Goal: Transaction & Acquisition: Purchase product/service

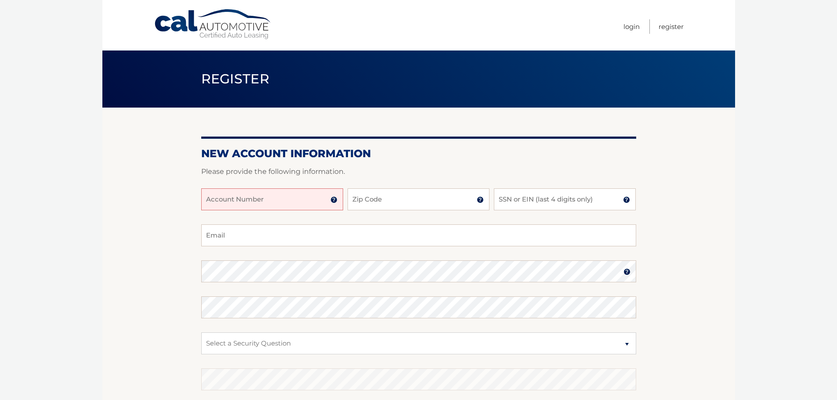
click at [312, 198] on input "Account Number" at bounding box center [272, 199] width 142 height 22
type input "44455978444"
click at [371, 204] on input "Zip Code" at bounding box center [418, 199] width 142 height 22
click at [369, 203] on input "Zip Code" at bounding box center [418, 199] width 142 height 22
type input "33332"
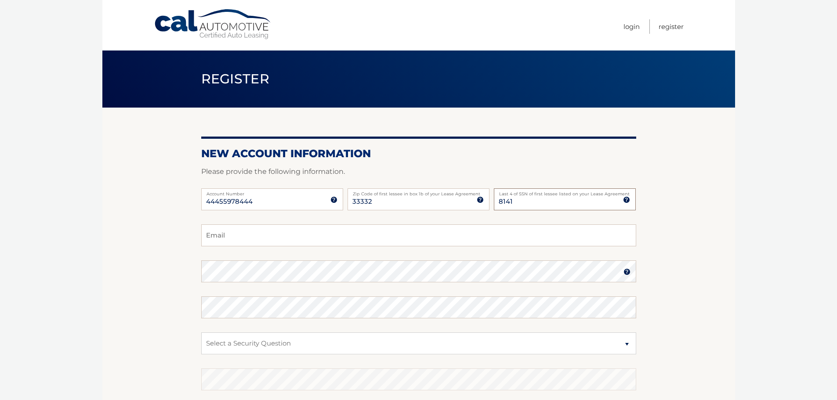
type input "8141"
click at [322, 234] on input "Email" at bounding box center [418, 235] width 435 height 22
type input "srubiales@innuvo.com"
click at [315, 346] on select "Select a Security Question What was the name of your elementary school? What is…" at bounding box center [418, 344] width 435 height 22
select select "1"
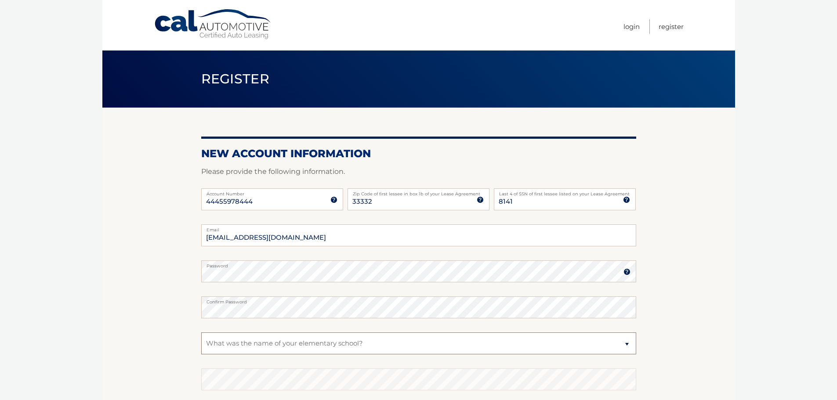
click at [201, 333] on select "Select a Security Question What was the name of your elementary school? What is…" at bounding box center [418, 344] width 435 height 22
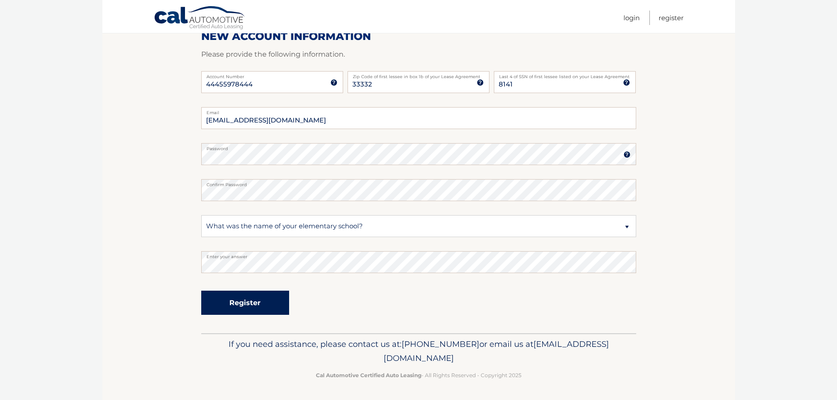
click at [243, 298] on button "Register" at bounding box center [245, 303] width 88 height 24
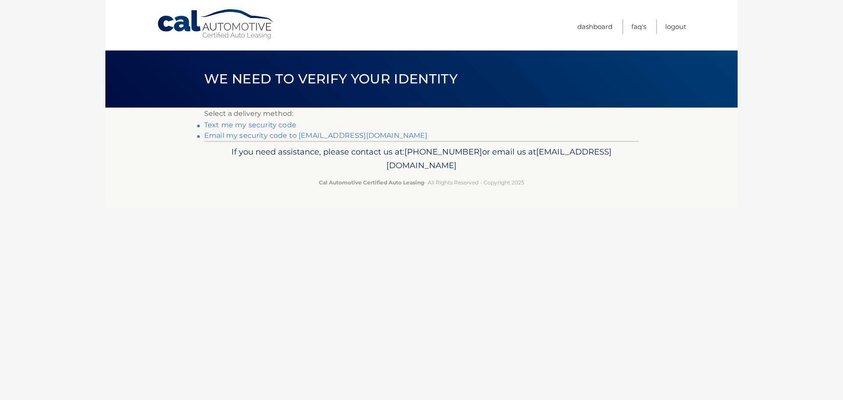
click at [245, 133] on link "Email my security code to s********@innuvo.com" at bounding box center [316, 135] width 224 height 8
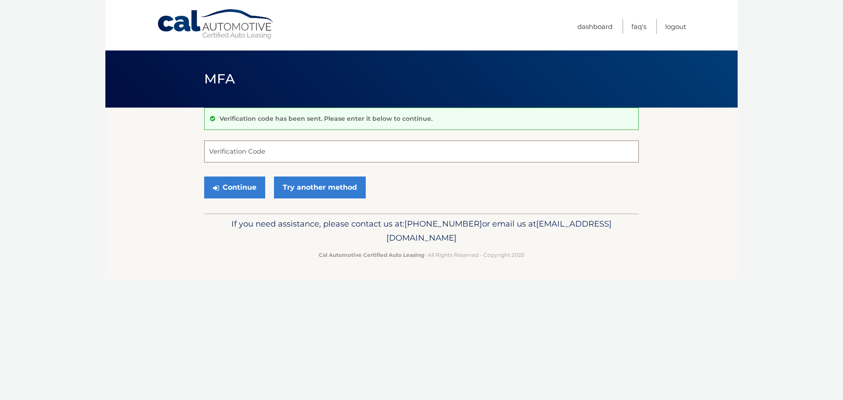
click at [309, 154] on input "Verification Code" at bounding box center [421, 152] width 435 height 22
type input "916323"
click at [204, 177] on button "Continue" at bounding box center [234, 188] width 61 height 22
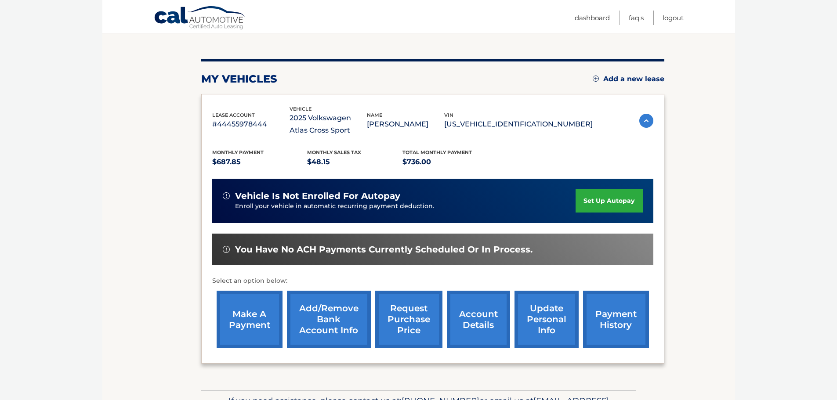
scroll to position [132, 0]
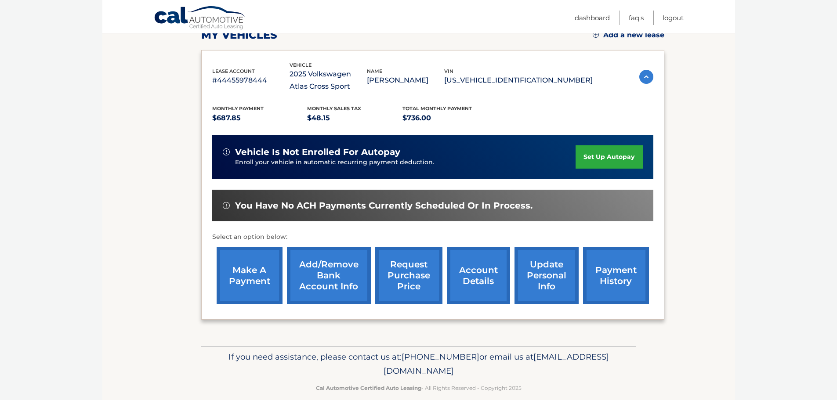
click at [236, 276] on link "make a payment" at bounding box center [250, 276] width 66 height 58
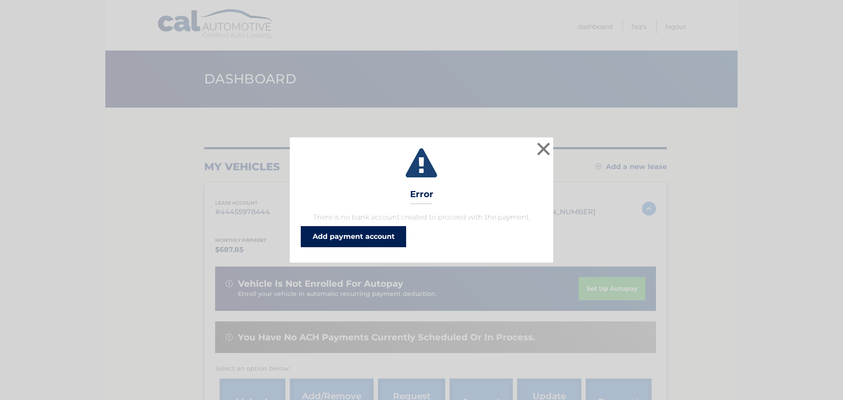
click at [381, 235] on link "Add payment account" at bounding box center [353, 236] width 105 height 21
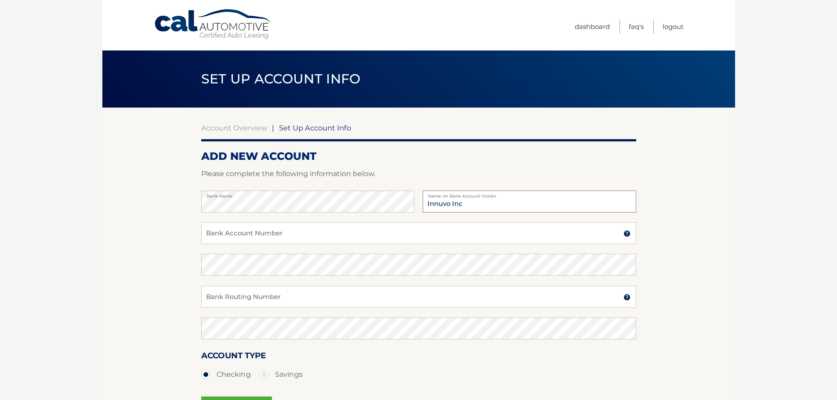
type input "Innuvo Inc"
click at [290, 233] on input "Bank Account Number" at bounding box center [418, 233] width 435 height 22
type input "003660283991"
drag, startPoint x: 250, startPoint y: 299, endPoint x: 191, endPoint y: 306, distance: 59.7
click at [191, 306] on section "Account Overview | Set Up Account Info ADD NEW ACCOUNT Please complete the foll…" at bounding box center [418, 275] width 633 height 335
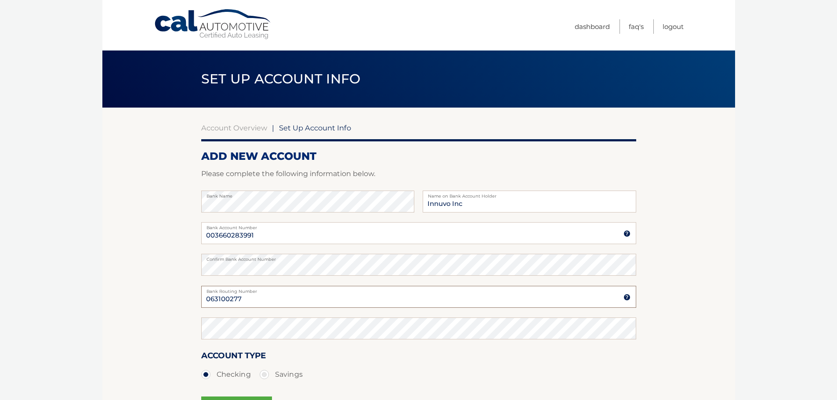
type input "063100277"
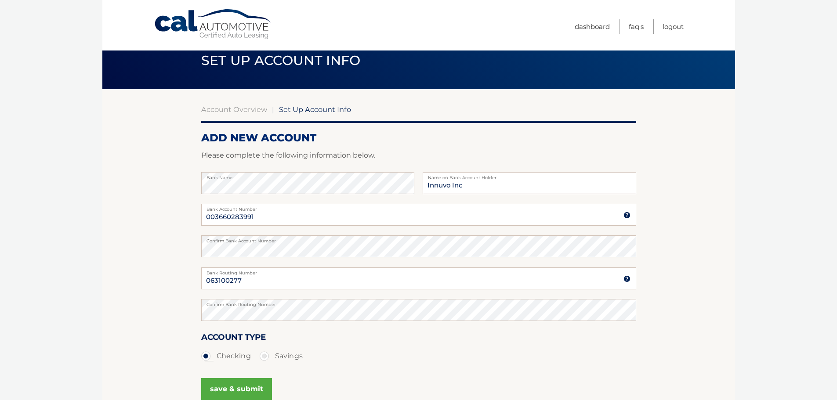
scroll to position [62, 0]
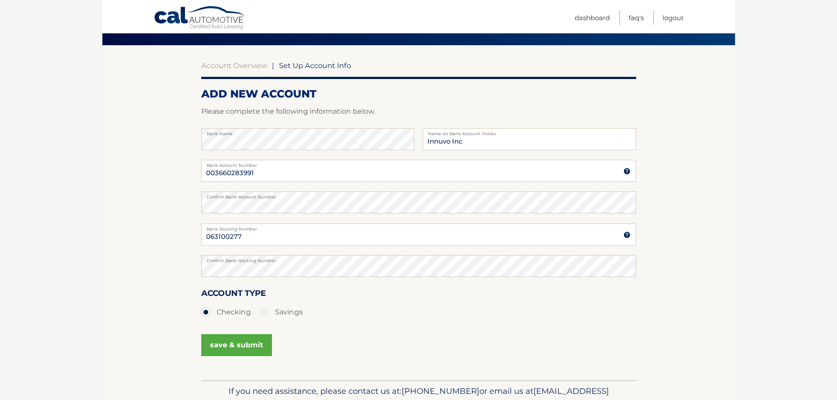
click at [262, 347] on button "save & submit" at bounding box center [236, 345] width 71 height 22
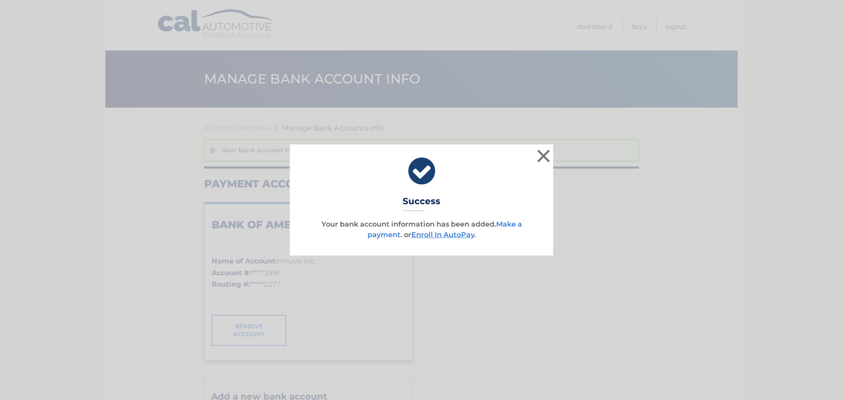
click at [514, 221] on link "Make a payment" at bounding box center [445, 229] width 155 height 19
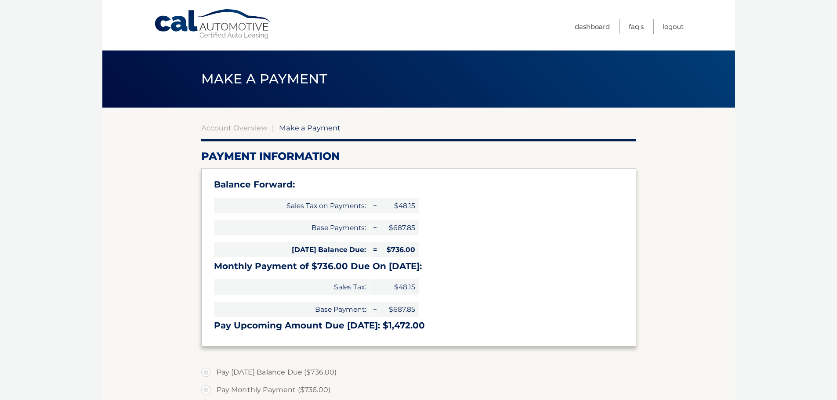
select select "NzYxN2Q4NTgtNjUzMi00YjczLThlMWEtZjVkY2JhNDg4YTIw"
click at [134, 278] on section "Account Overview | Make a Payment Payment Information Balance Forward: Sales Ta…" at bounding box center [418, 364] width 633 height 513
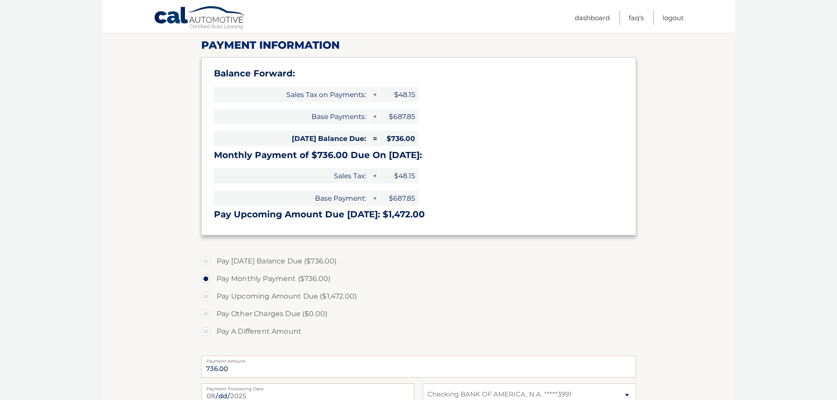
scroll to position [155, 0]
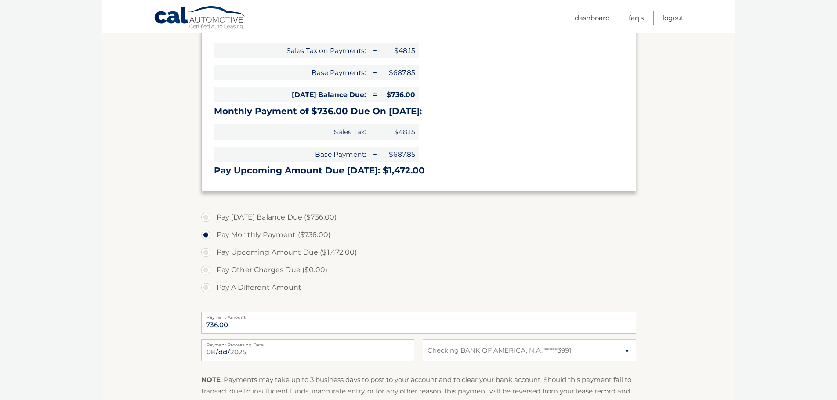
click at [206, 218] on label "Pay Today's Balance Due ($736.00)" at bounding box center [418, 218] width 435 height 18
click at [206, 218] on input "Pay Today's Balance Due ($736.00)" at bounding box center [209, 216] width 9 height 14
radio input "true"
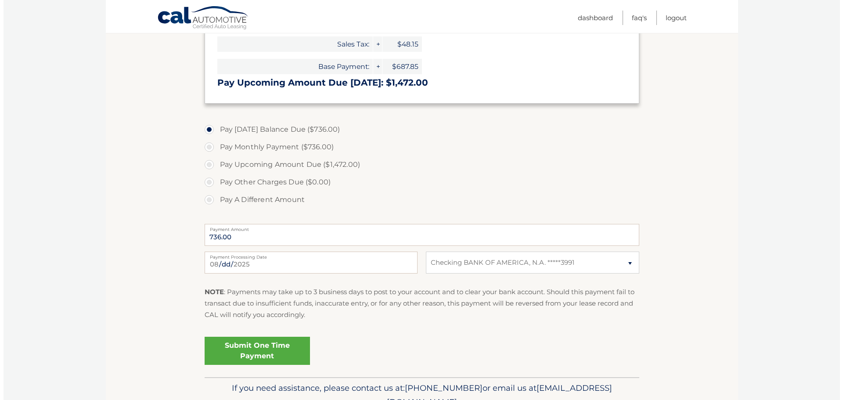
scroll to position [287, 0]
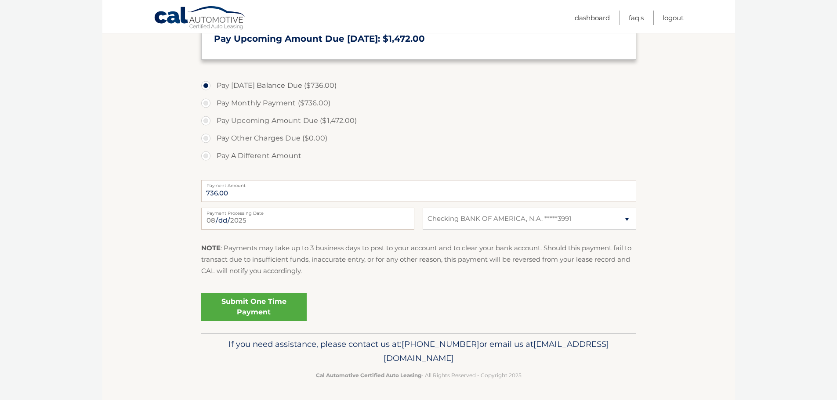
click at [269, 304] on link "Submit One Time Payment" at bounding box center [253, 307] width 105 height 28
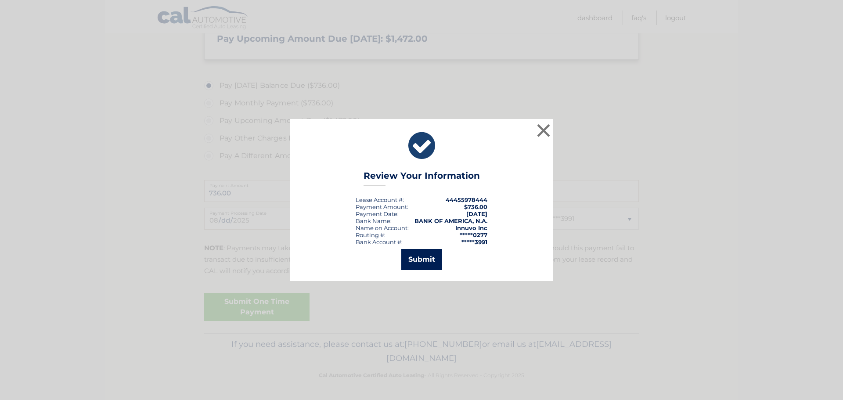
click at [430, 261] on button "Submit" at bounding box center [421, 259] width 41 height 21
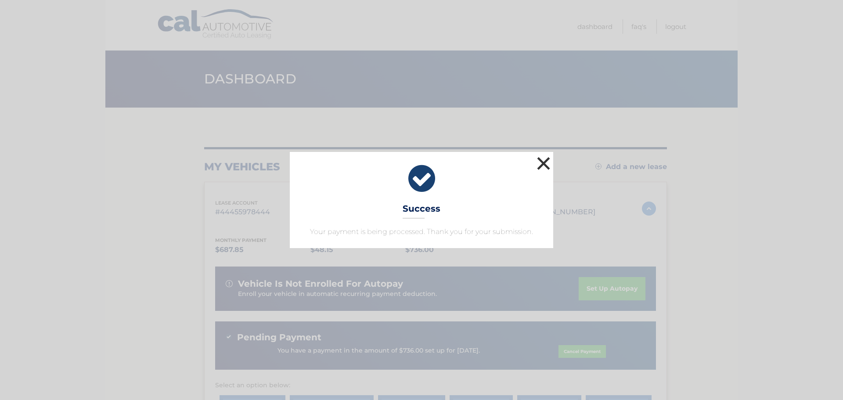
click at [541, 162] on button "×" at bounding box center [544, 164] width 18 height 18
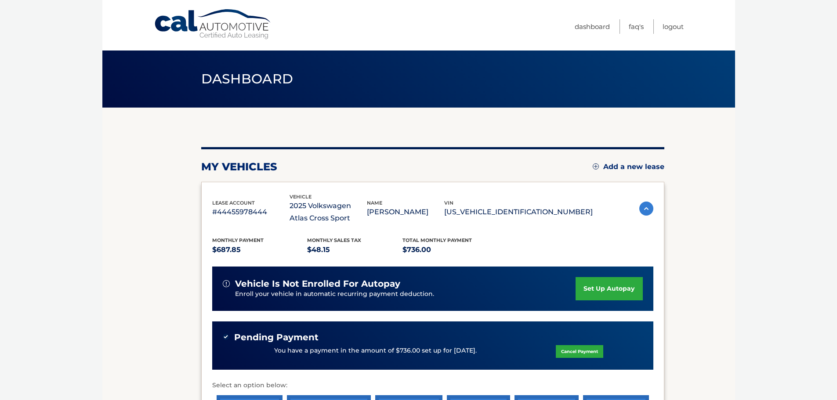
click at [609, 289] on link "set up autopay" at bounding box center [608, 288] width 67 height 23
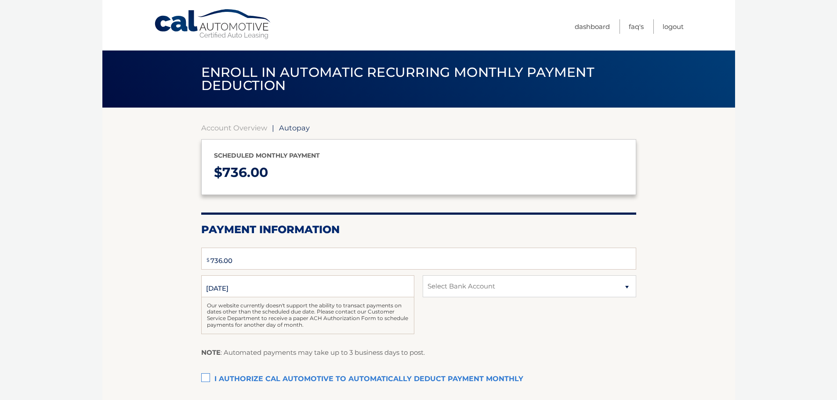
type input "736"
select select "NzYxN2Q4NTgtNjUzMi00YjczLThlMWEtZjVkY2JhNDg4YTIw"
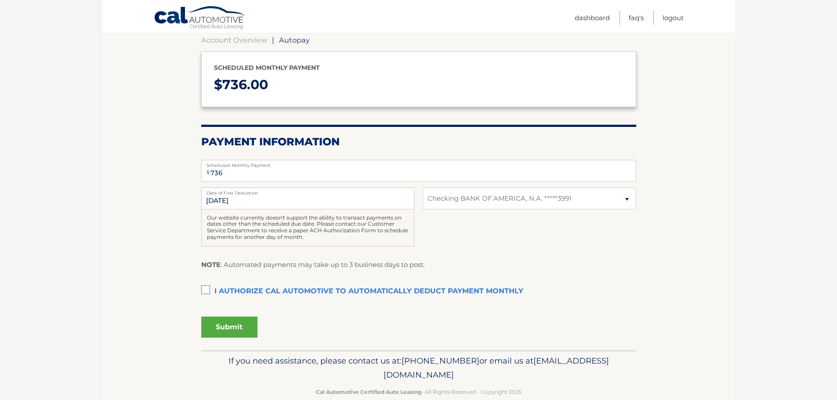
click at [208, 289] on label "I authorize cal automotive to automatically deduct payment monthly This checkbo…" at bounding box center [418, 292] width 435 height 18
click at [0, 0] on input "I authorize cal automotive to automatically deduct payment monthly This checkbo…" at bounding box center [0, 0] width 0 height 0
click at [223, 326] on button "Submit" at bounding box center [229, 327] width 56 height 21
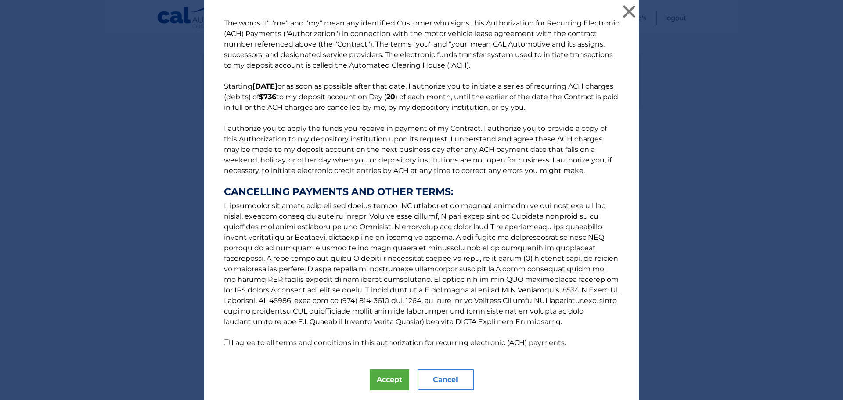
click at [224, 340] on input "I agree to all terms and conditions in this authorization for recurring electro…" at bounding box center [227, 343] width 6 height 6
checkbox input "true"
click at [380, 376] on button "Accept" at bounding box center [390, 379] width 40 height 21
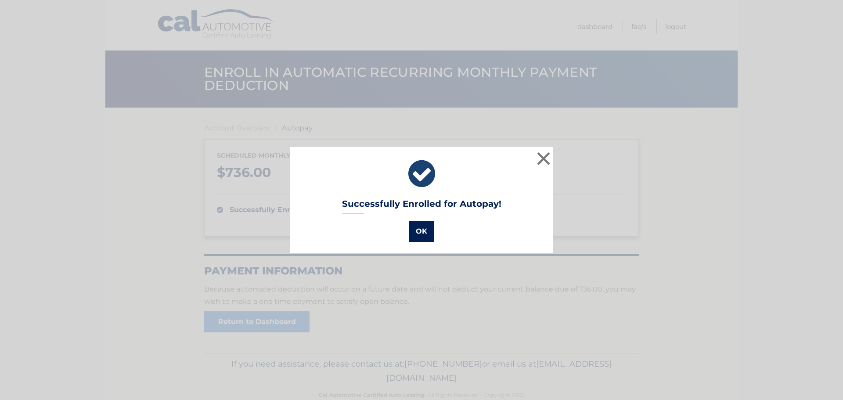
click at [412, 230] on button "OK" at bounding box center [421, 231] width 25 height 21
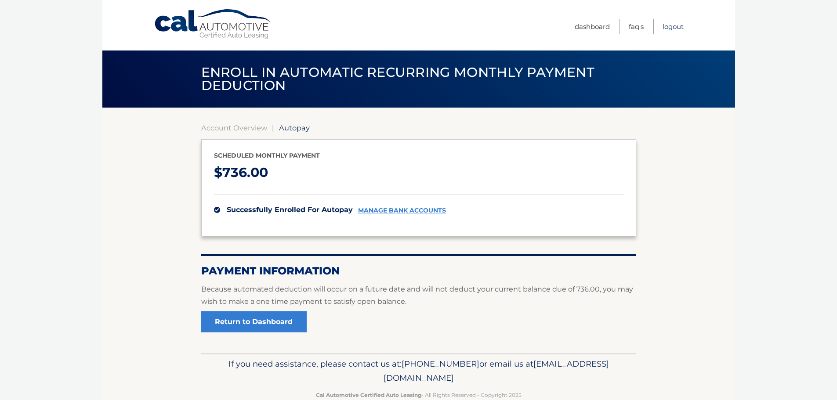
click at [665, 27] on link "Logout" at bounding box center [672, 26] width 21 height 14
